Goal: Task Accomplishment & Management: Use online tool/utility

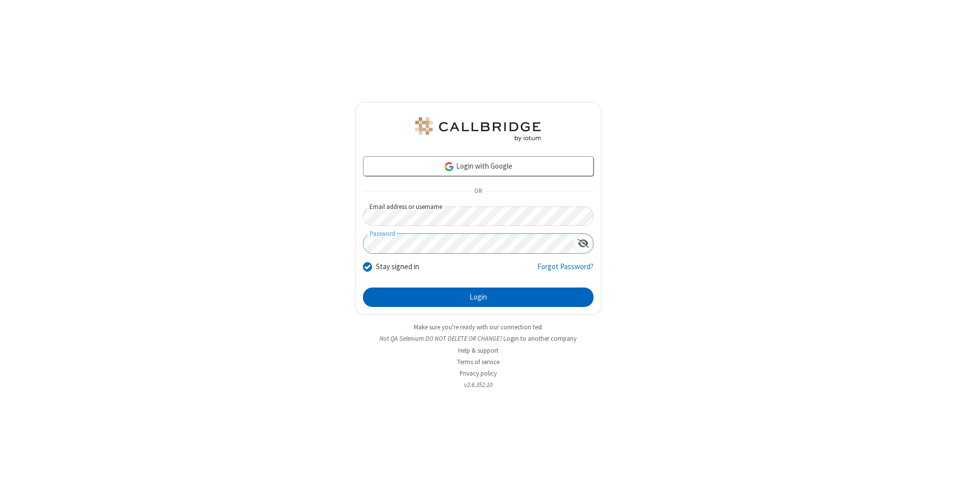
click at [478, 298] on button "Login" at bounding box center [478, 298] width 231 height 20
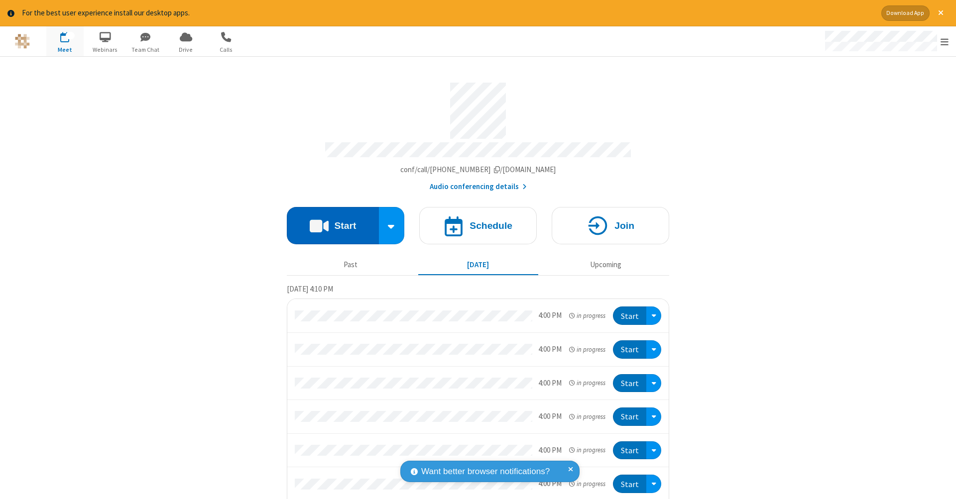
click at [329, 221] on button "Start" at bounding box center [333, 225] width 92 height 37
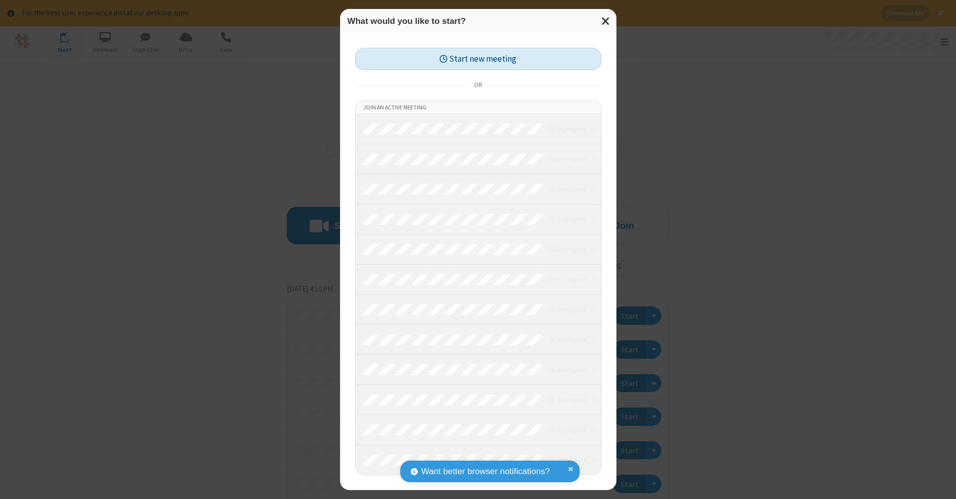
click at [478, 59] on button "Start new meeting" at bounding box center [478, 59] width 246 height 22
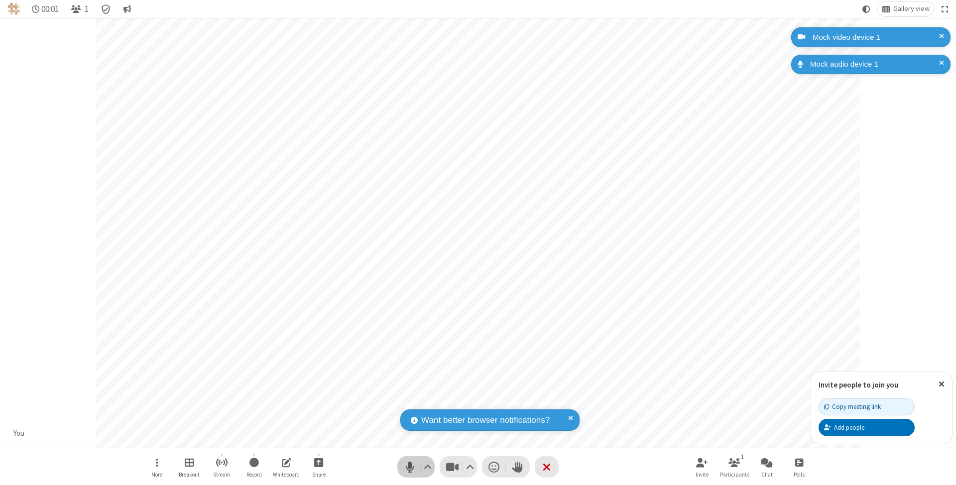
click at [410, 467] on span "Mute (⌘+Shift+A)" at bounding box center [409, 467] width 15 height 14
click at [410, 467] on span "Unmute (⌘+Shift+A)" at bounding box center [409, 467] width 15 height 14
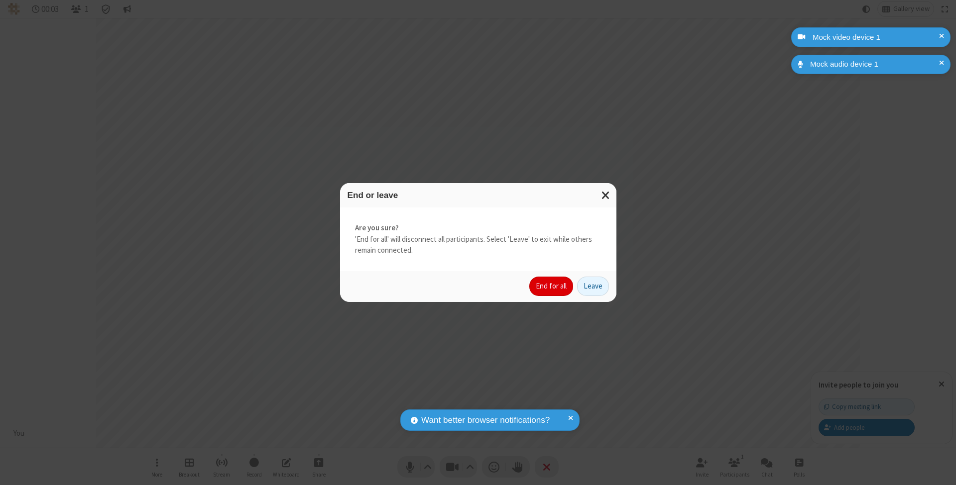
click at [552, 286] on button "End for all" at bounding box center [551, 287] width 44 height 20
